Goal: Transaction & Acquisition: Purchase product/service

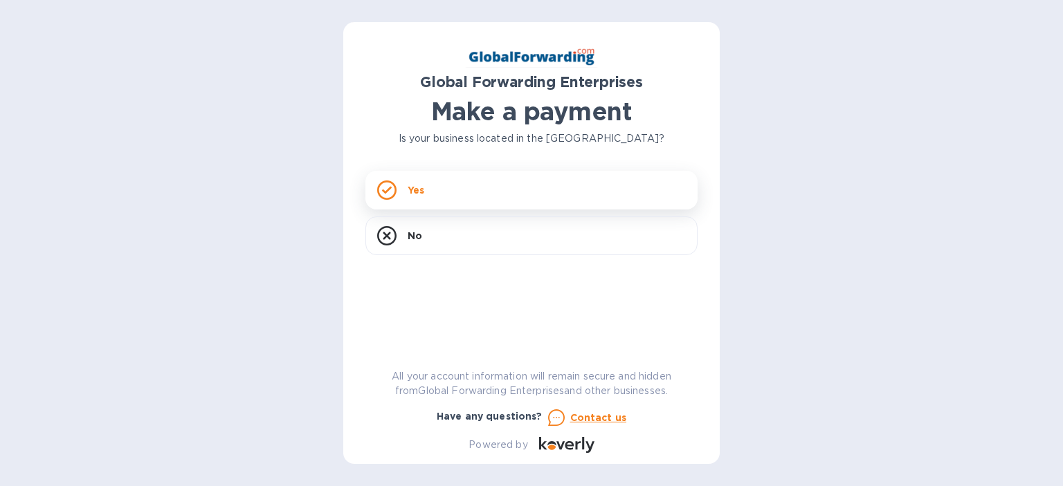
click at [609, 197] on div "Yes" at bounding box center [531, 190] width 332 height 39
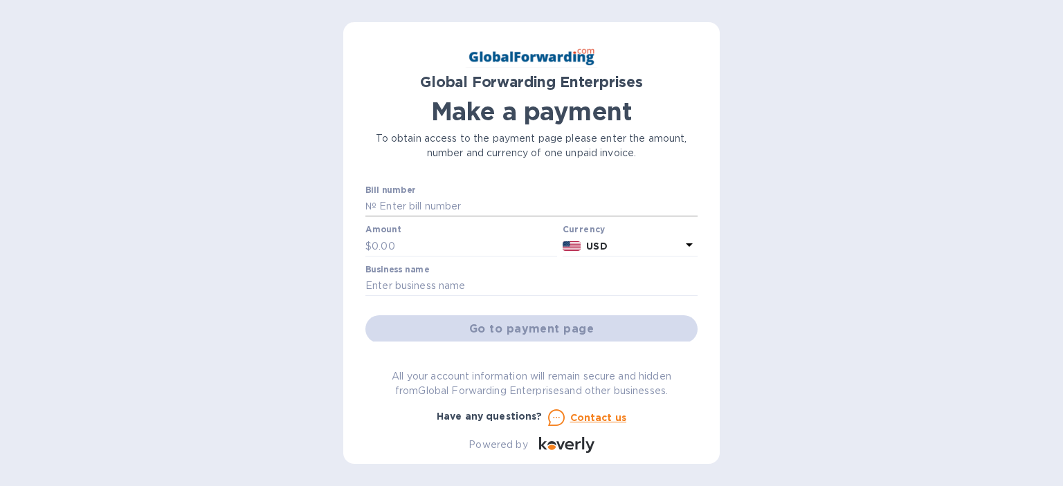
click at [487, 209] on input "text" at bounding box center [536, 206] width 321 height 21
paste input "72201242ZJ04"
click at [376, 217] on input "72201242ZJ04" at bounding box center [536, 206] width 321 height 21
type input "72201242ZJ04"
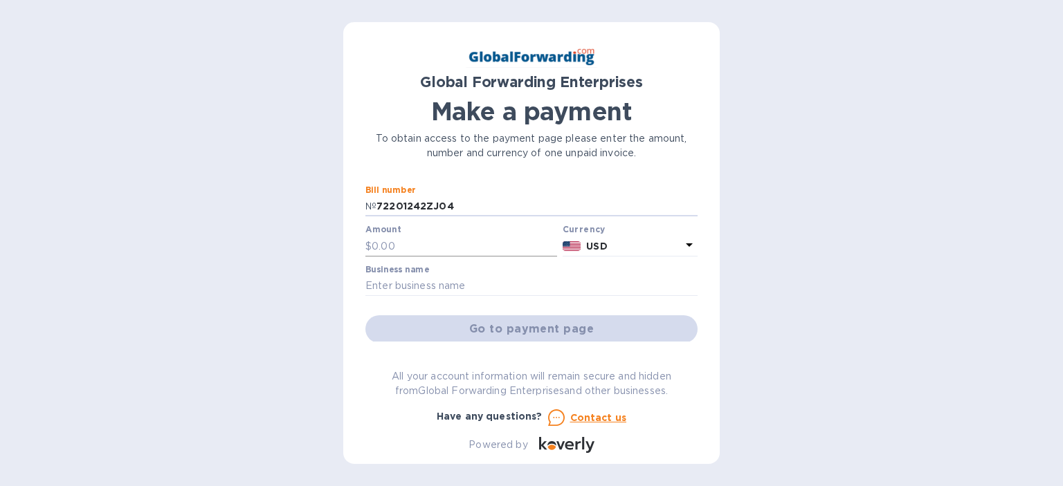
click at [372, 238] on input "text" at bounding box center [464, 246] width 185 height 21
paste input "56.83"
type input "56.83"
click at [480, 292] on input "text" at bounding box center [531, 286] width 332 height 21
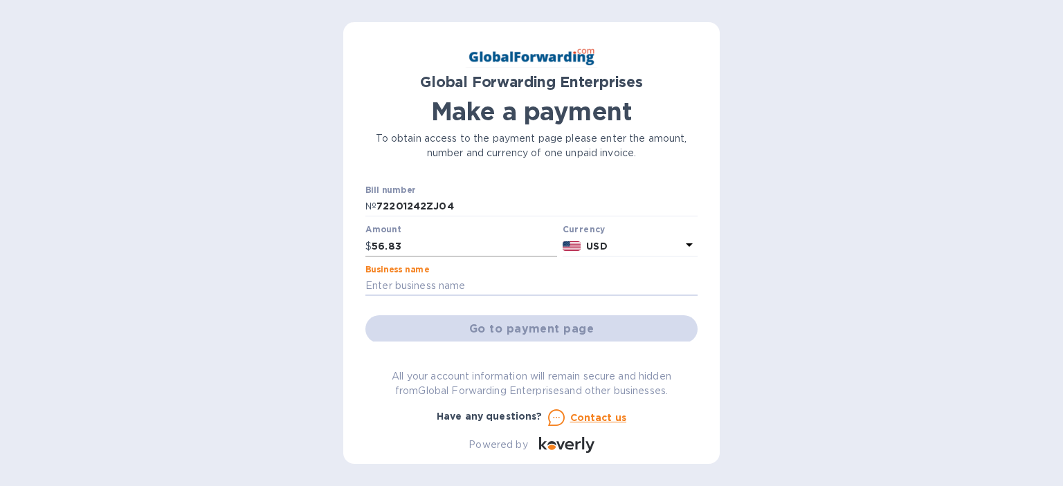
paste input "BIO-DENT LABORATORIES"
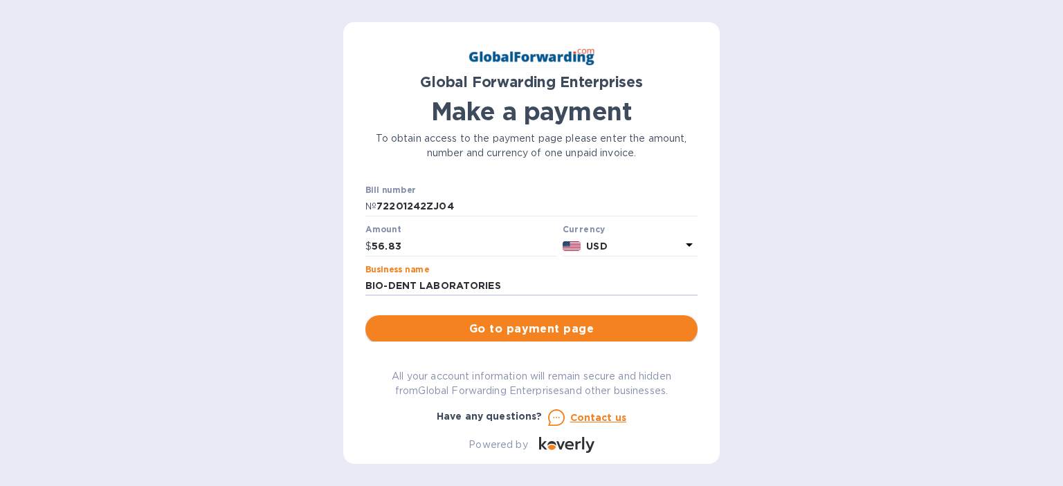
type input "BIO-DENT LABORATORIES"
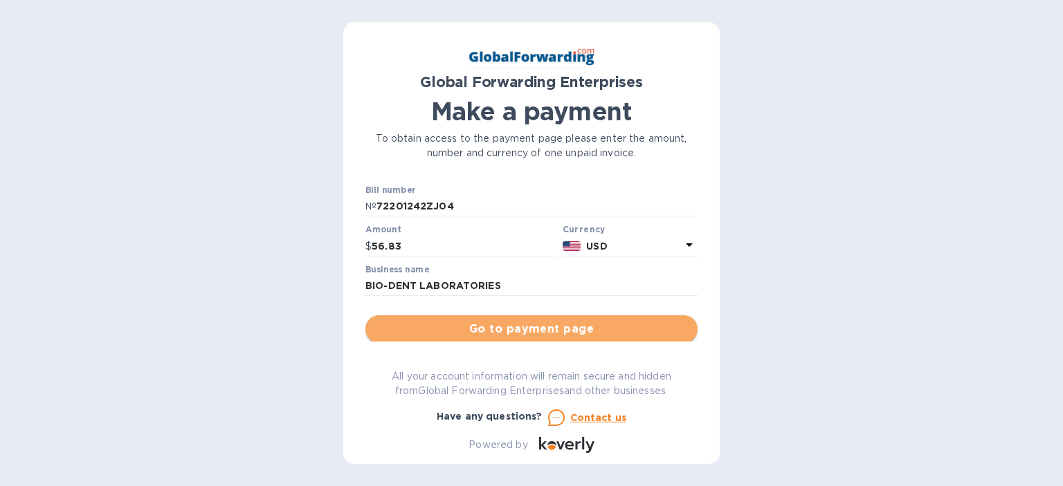
click at [511, 329] on span "Go to payment page" at bounding box center [531, 329] width 310 height 17
